Goal: Transaction & Acquisition: Obtain resource

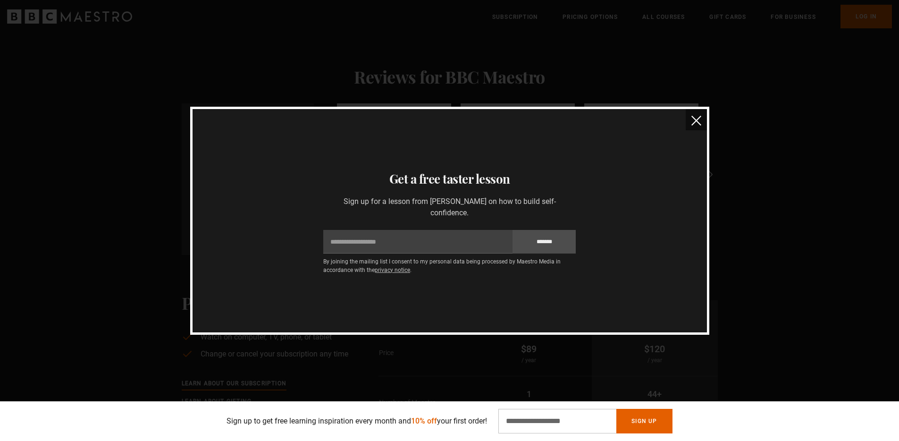
scroll to position [1785, 0]
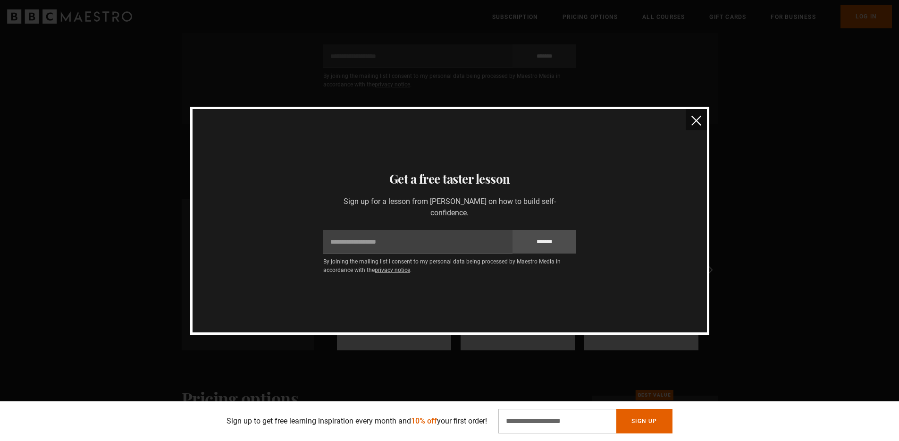
click at [698, 120] on img "close" at bounding box center [696, 121] width 10 height 10
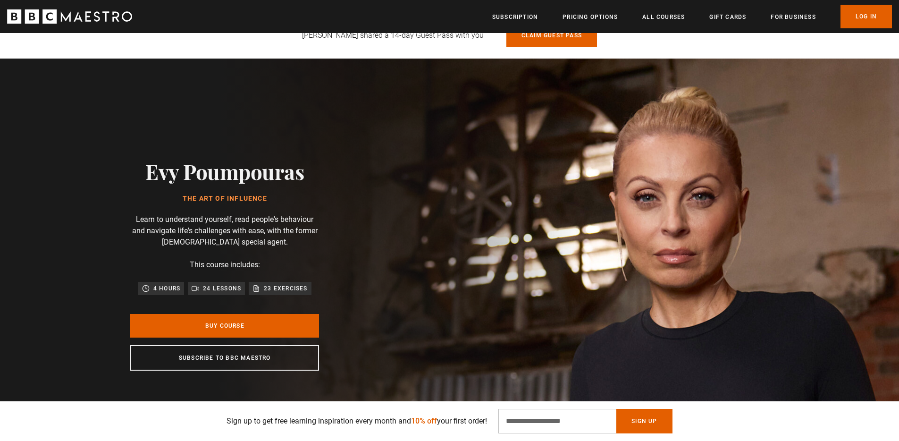
scroll to position [0, 1731]
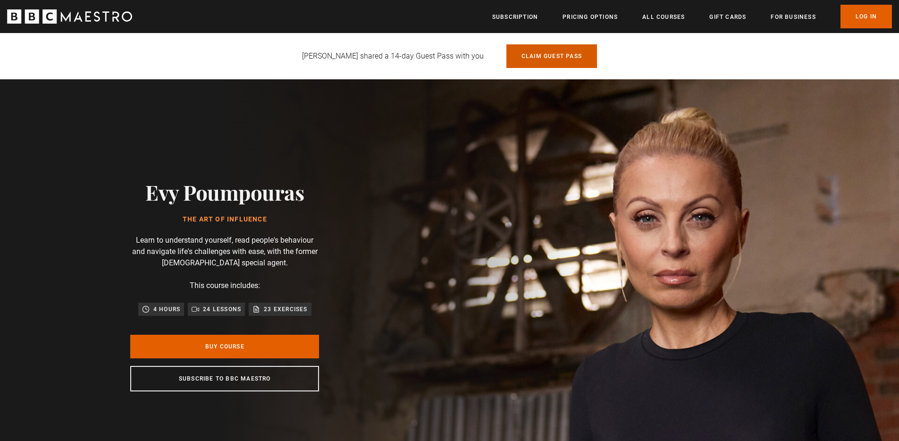
click at [519, 59] on link "Claim guest pass" at bounding box center [551, 56] width 91 height 24
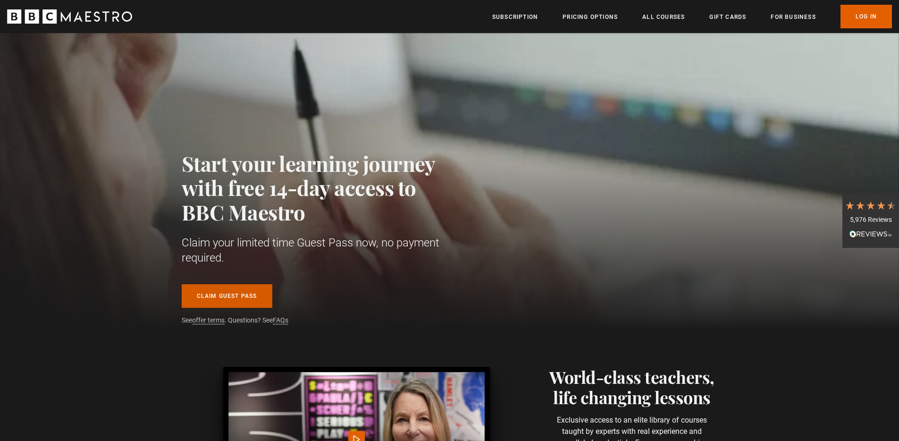
click at [226, 298] on link "Claim guest pass" at bounding box center [227, 296] width 91 height 24
